Goal: Task Accomplishment & Management: Complete application form

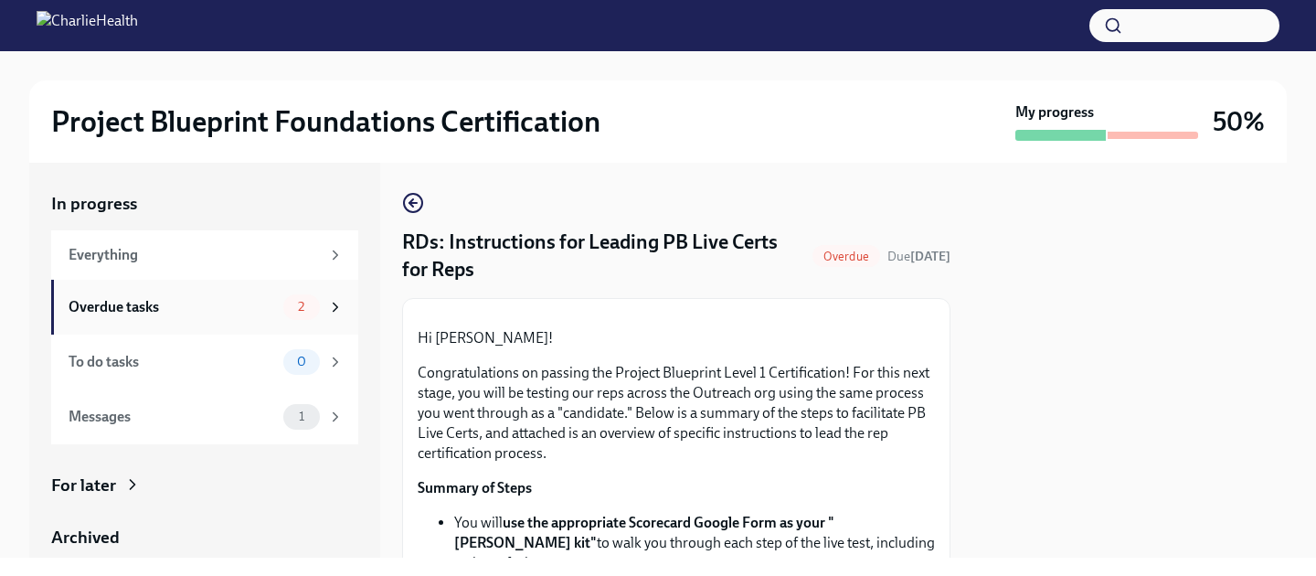
click at [298, 310] on span "2" at bounding box center [301, 307] width 28 height 14
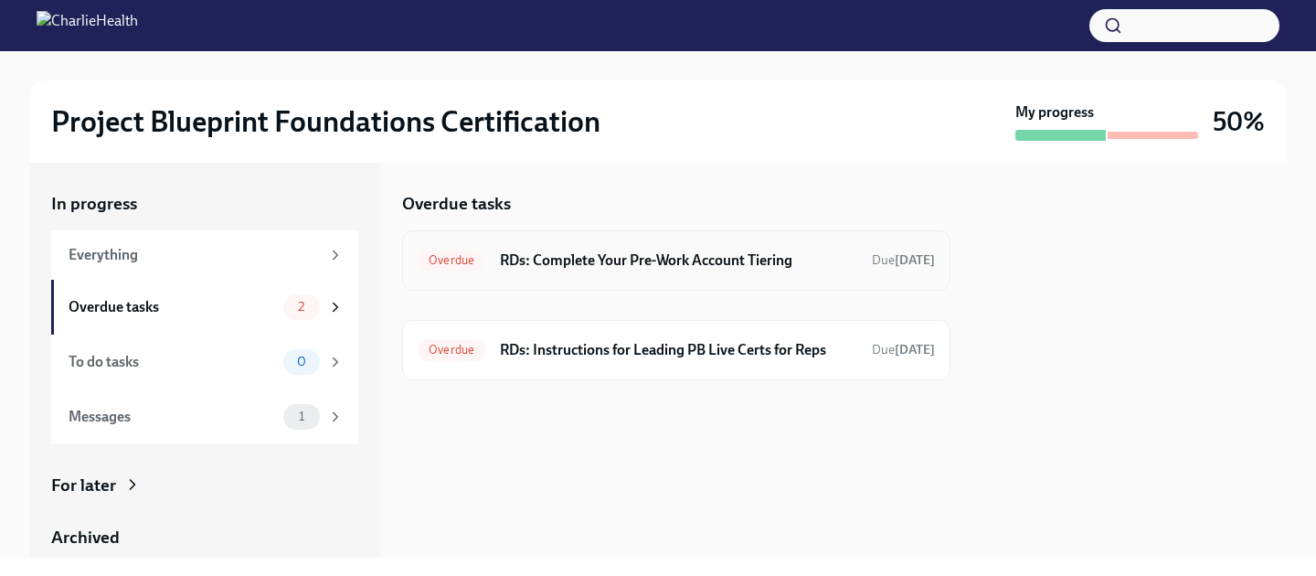
click at [461, 259] on span "Overdue" at bounding box center [452, 260] width 68 height 14
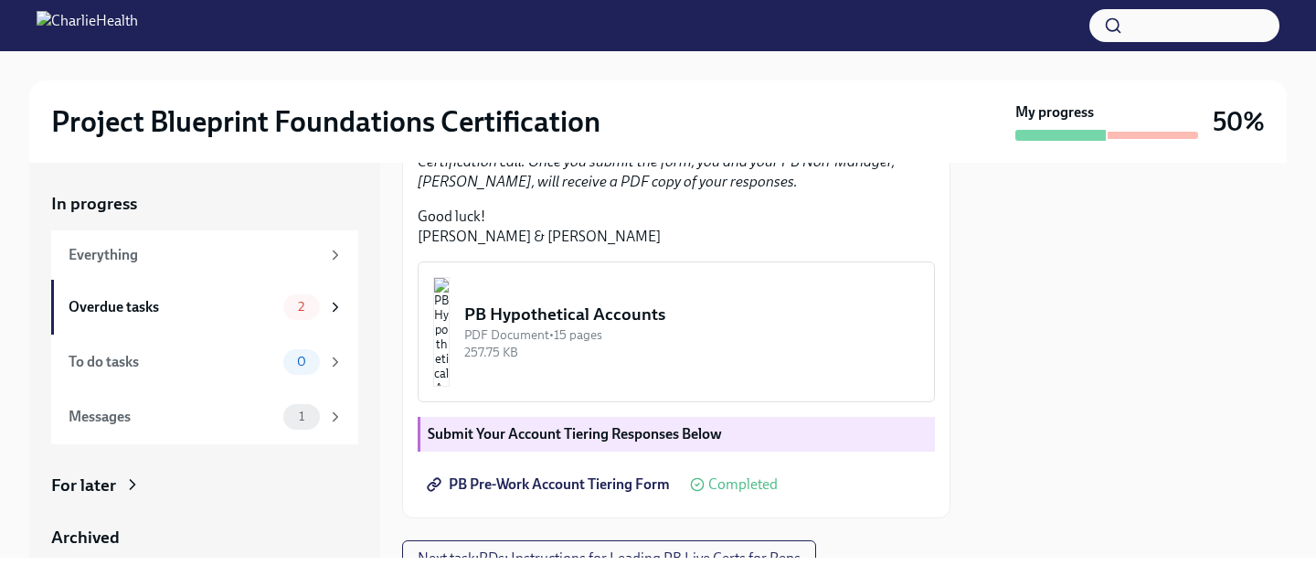
scroll to position [731, 0]
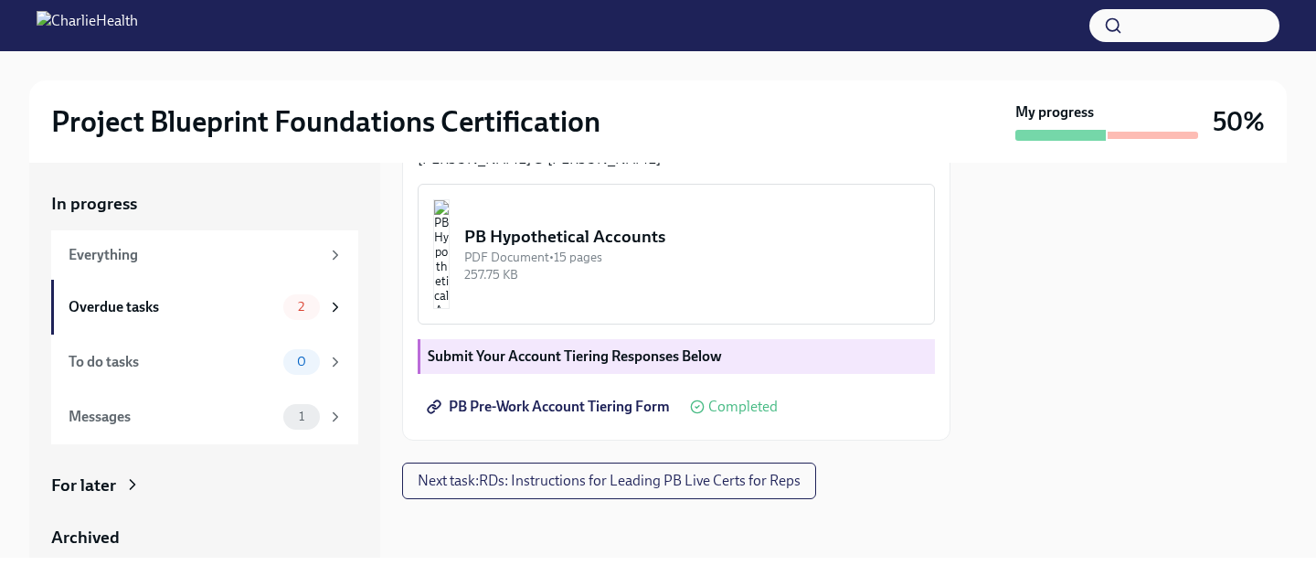
click at [742, 406] on span "Completed" at bounding box center [742, 406] width 69 height 15
click at [311, 309] on div "2" at bounding box center [313, 307] width 60 height 26
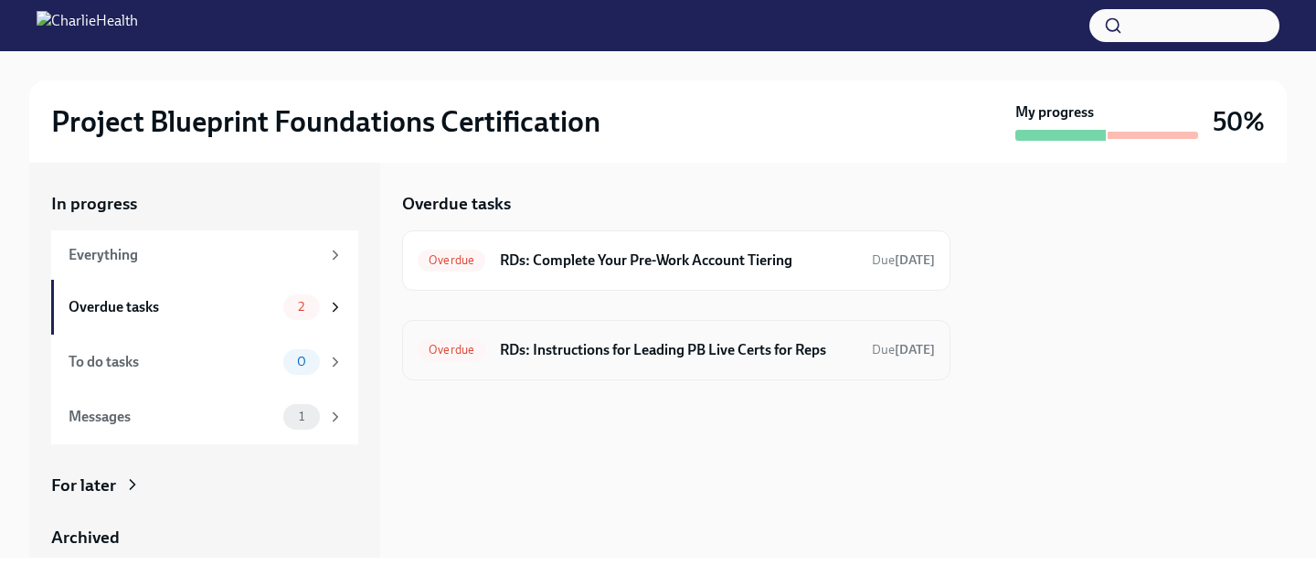
click at [458, 353] on span "Overdue" at bounding box center [452, 350] width 68 height 14
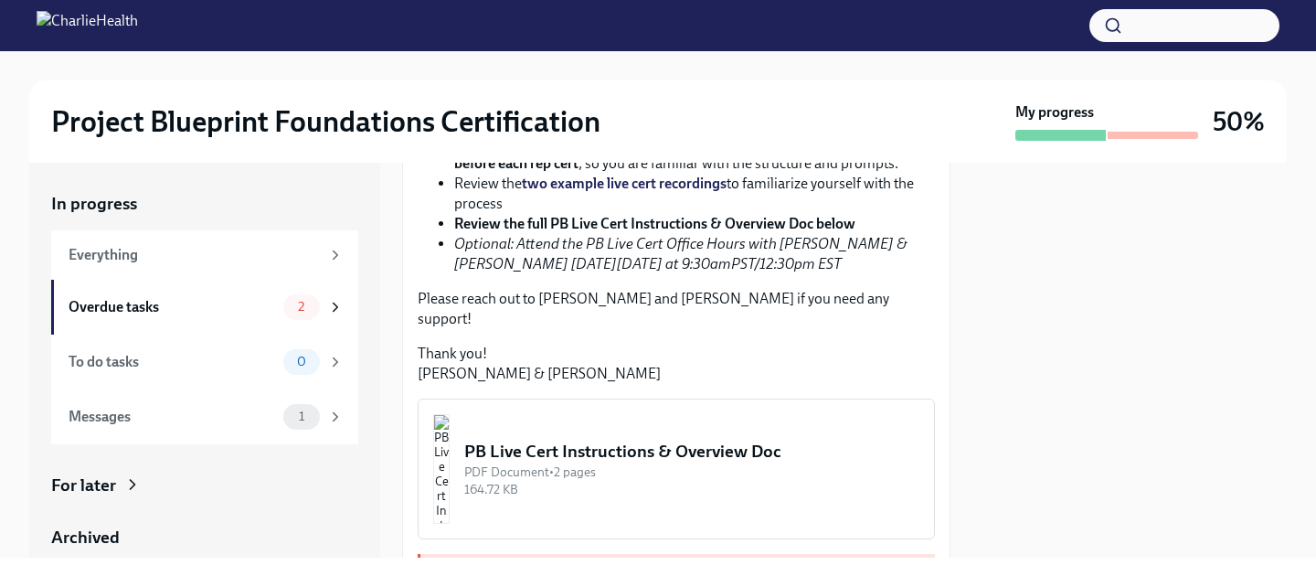
scroll to position [816, 0]
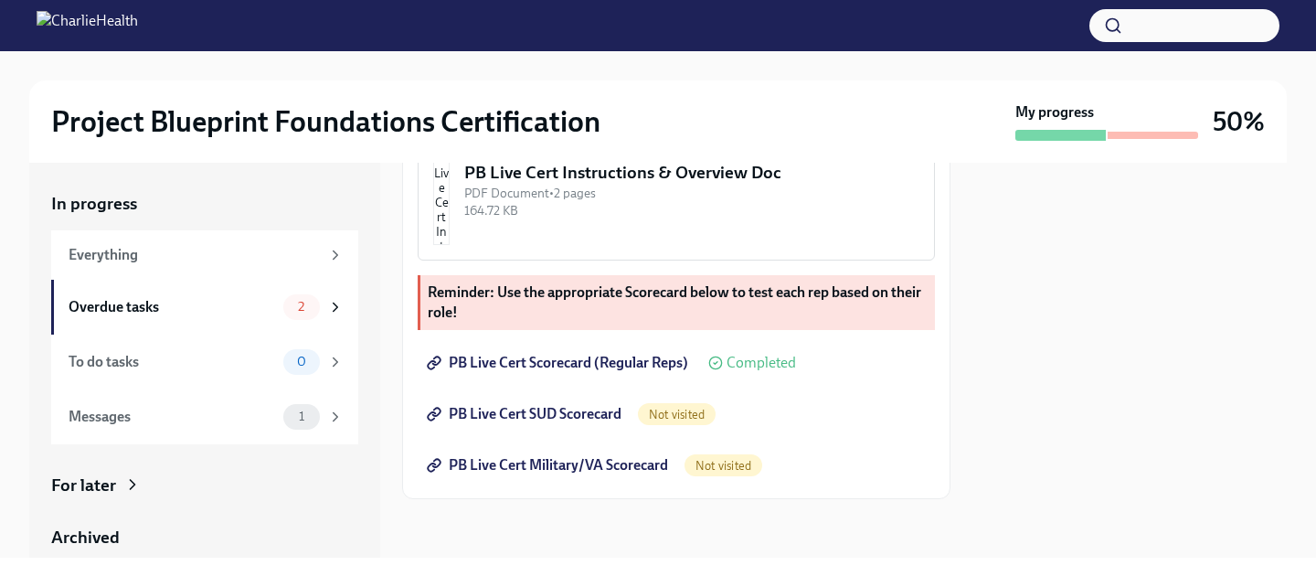
click at [723, 185] on div "PB Live Cert Instructions & Overview Doc" at bounding box center [691, 173] width 455 height 24
